Goal: Use online tool/utility: Utilize a website feature to perform a specific function

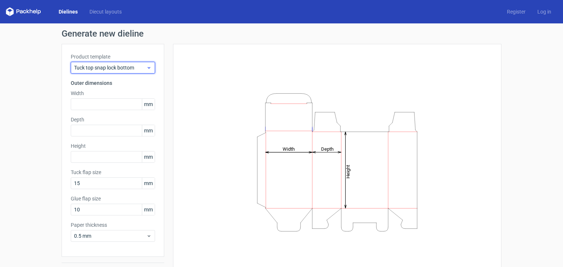
click at [138, 67] on span "Tuck top snap lock bottom" at bounding box center [110, 67] width 72 height 7
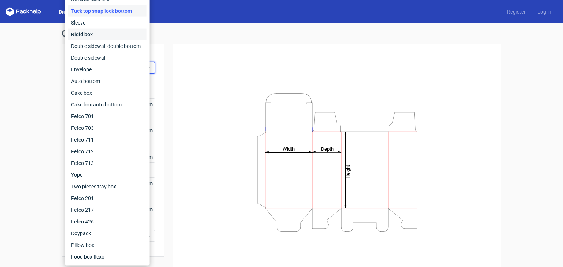
click at [101, 37] on div "Rigid box" at bounding box center [107, 35] width 78 height 12
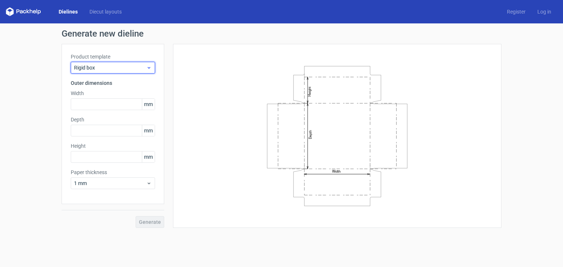
click at [115, 68] on span "Rigid box" at bounding box center [110, 67] width 72 height 7
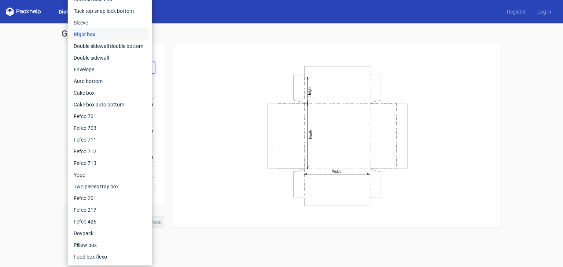
click at [256, 71] on icon "Width Depth Height" at bounding box center [337, 136] width 220 height 147
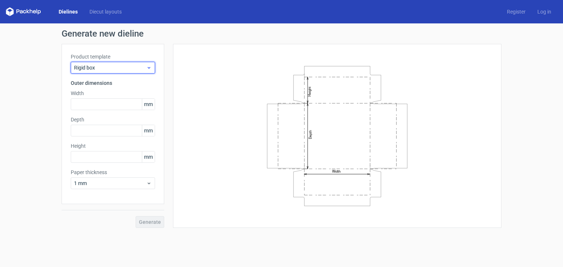
click at [130, 70] on span "Rigid box" at bounding box center [110, 67] width 72 height 7
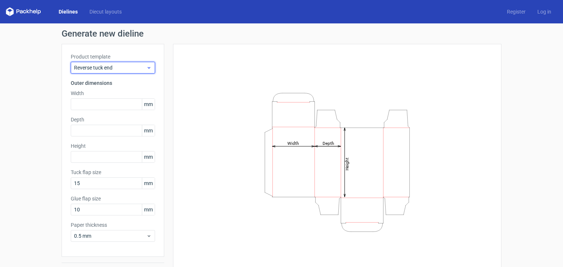
click at [114, 70] on span "Reverse tuck end" at bounding box center [110, 67] width 72 height 7
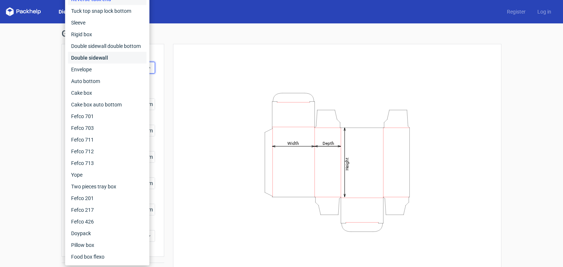
click at [108, 53] on div "Double sidewall" at bounding box center [107, 58] width 78 height 12
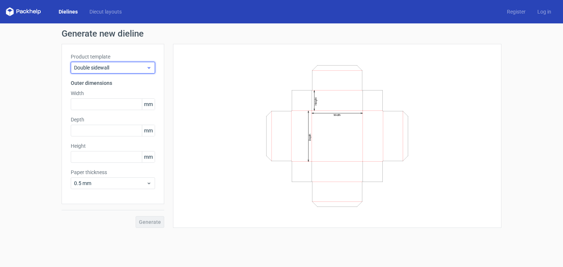
click at [118, 73] on div "Double sidewall" at bounding box center [113, 68] width 84 height 12
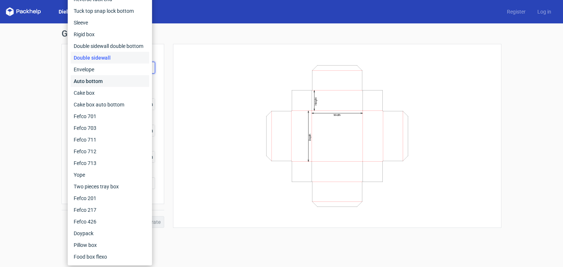
click at [109, 82] on div "Auto bottom" at bounding box center [110, 81] width 78 height 12
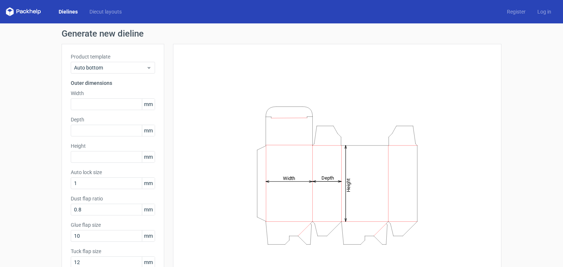
click at [120, 77] on div "Product template Auto bottom Outer dimensions Width mm Depth mm Height mm Auto …" at bounding box center [113, 164] width 103 height 240
click at [120, 66] on span "Auto bottom" at bounding box center [110, 67] width 72 height 7
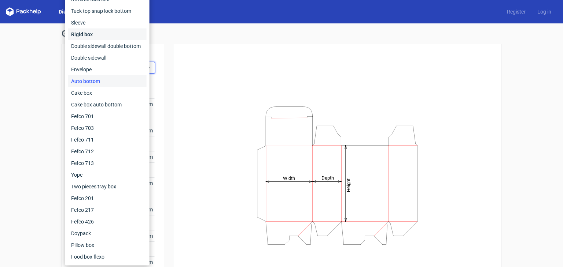
click at [95, 33] on div "Rigid box" at bounding box center [107, 35] width 78 height 12
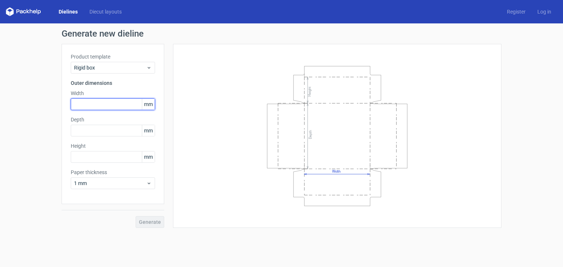
click at [107, 104] on input "text" at bounding box center [113, 105] width 84 height 12
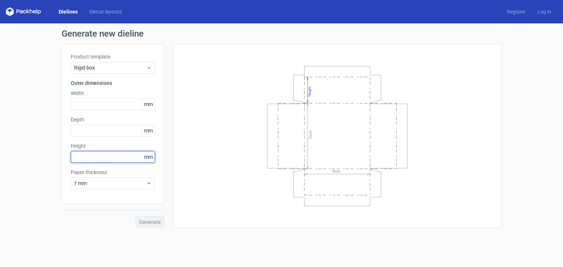
click at [101, 155] on input "text" at bounding box center [113, 157] width 84 height 12
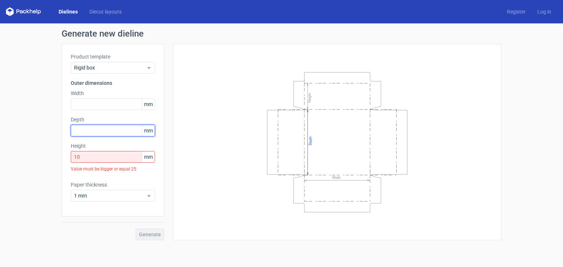
click at [103, 134] on input "text" at bounding box center [113, 131] width 84 height 12
click at [133, 156] on input "10" at bounding box center [113, 157] width 84 height 12
type input "1"
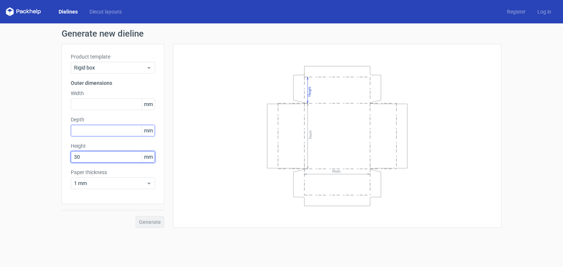
type input "30"
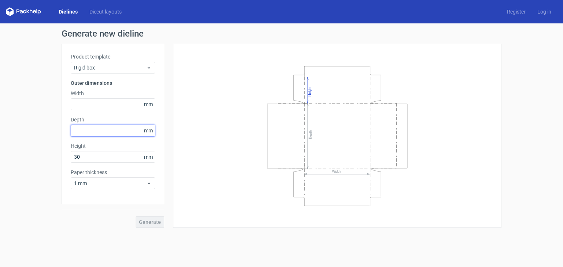
click at [117, 133] on input "text" at bounding box center [113, 131] width 84 height 12
type input "55"
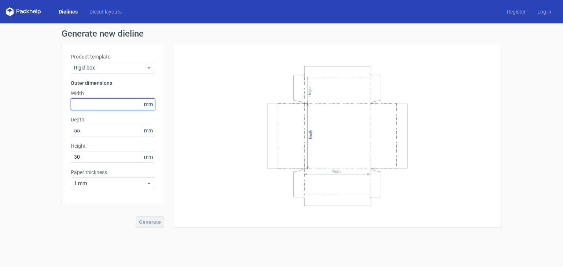
click at [113, 109] on input "text" at bounding box center [113, 105] width 84 height 12
type input "40"
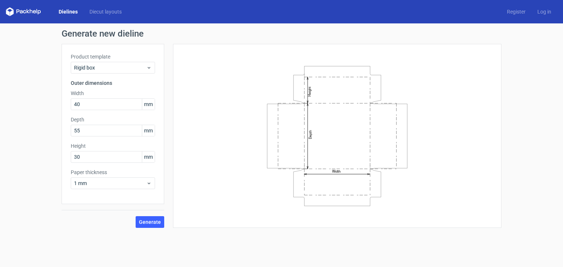
click at [247, 116] on icon "Width Depth Height" at bounding box center [337, 136] width 220 height 147
click at [151, 225] on span "Generate" at bounding box center [150, 222] width 22 height 5
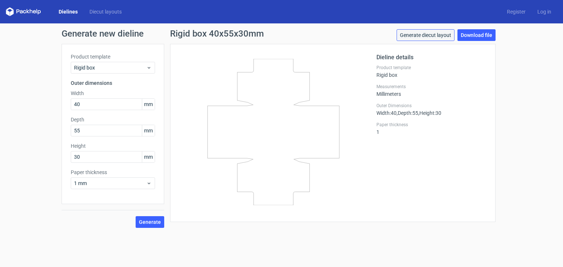
click at [416, 34] on link "Generate diecut layout" at bounding box center [425, 35] width 58 height 12
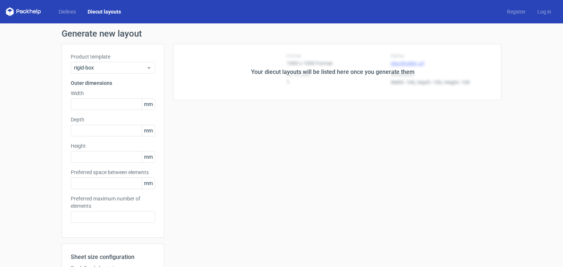
type input "40"
type input "55"
type input "30"
type input "5"
type input "48"
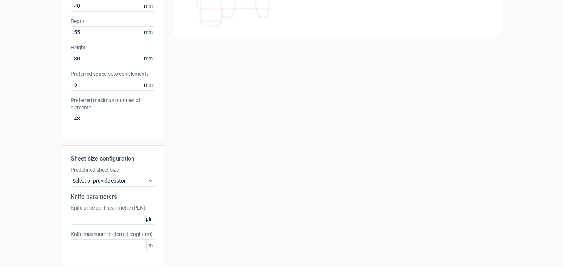
scroll to position [110, 0]
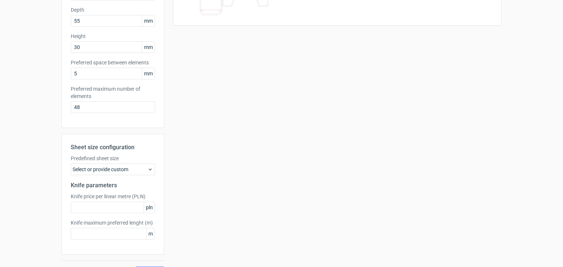
click at [137, 172] on div "Select or provide custom" at bounding box center [113, 170] width 84 height 12
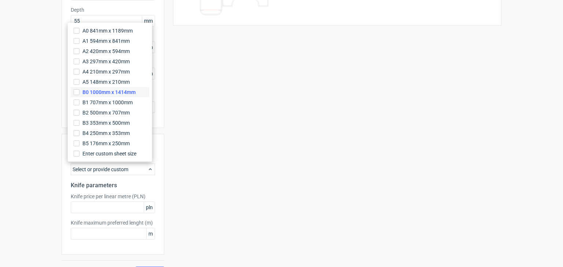
click at [108, 96] on label "B0 1000mm x 1414mm" at bounding box center [110, 92] width 78 height 10
click at [79, 95] on input "B0 1000mm x 1414mm" at bounding box center [77, 92] width 6 height 6
click at [145, 193] on label "Knife price per linear metre (PLN)" at bounding box center [113, 196] width 84 height 7
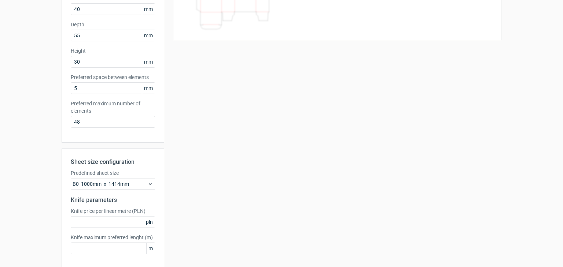
scroll to position [127, 0]
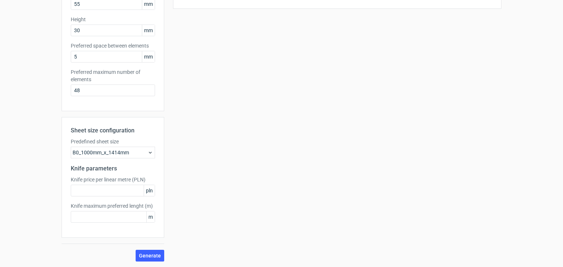
click at [145, 193] on span "pln" at bounding box center [149, 190] width 11 height 11
click at [117, 193] on input "text" at bounding box center [113, 191] width 84 height 12
type input "0"
click at [117, 214] on input "text" at bounding box center [113, 217] width 84 height 12
click at [117, 214] on input "0" at bounding box center [113, 217] width 84 height 12
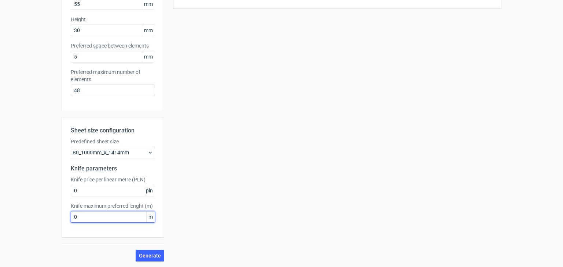
type input "0"
click at [147, 245] on div "Sheet size configuration Predefined sheet size B0_1000mm_x_1414mm Knife paramet…" at bounding box center [113, 189] width 103 height 145
click at [149, 252] on button "Generate" at bounding box center [150, 256] width 29 height 12
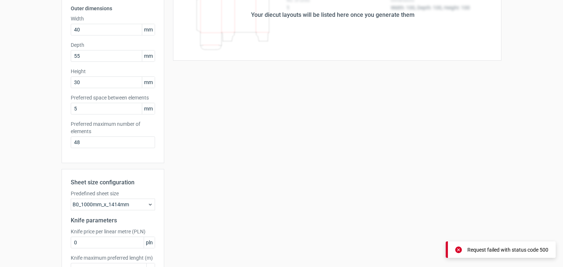
scroll to position [0, 0]
